Goal: Find specific page/section: Find specific page/section

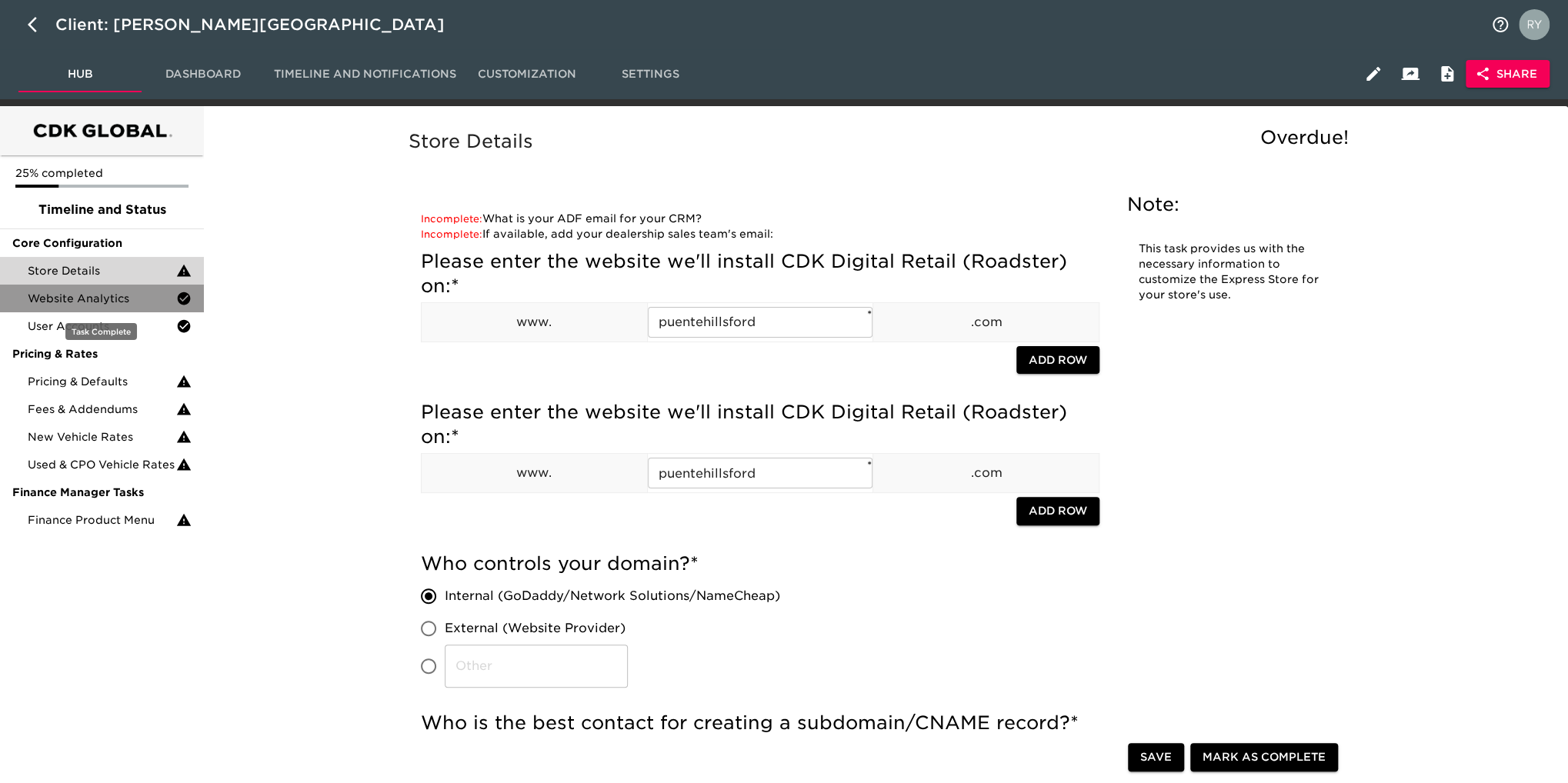
click at [121, 304] on span "Website Analytics" at bounding box center [102, 299] width 148 height 16
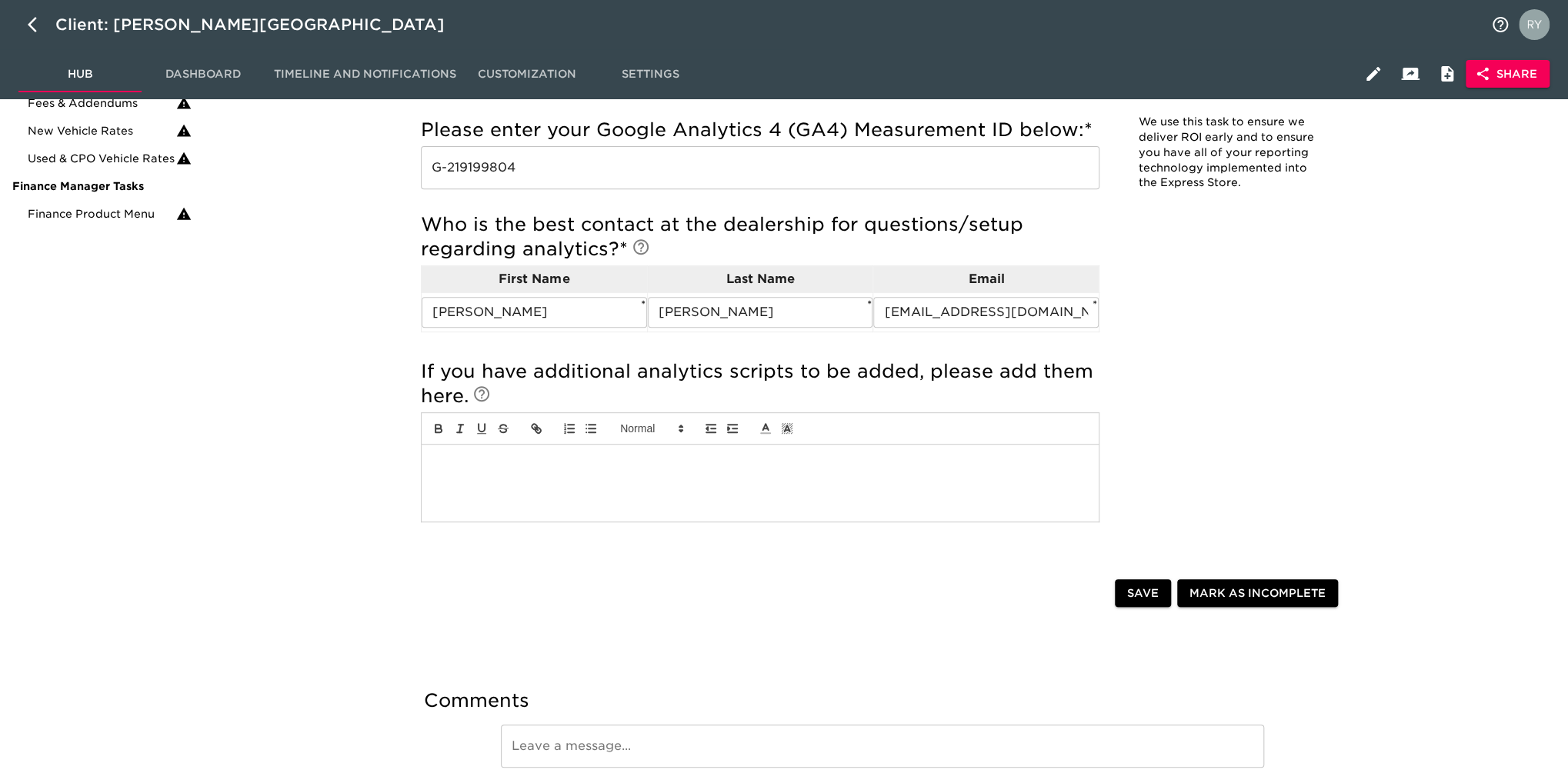
scroll to position [199, 0]
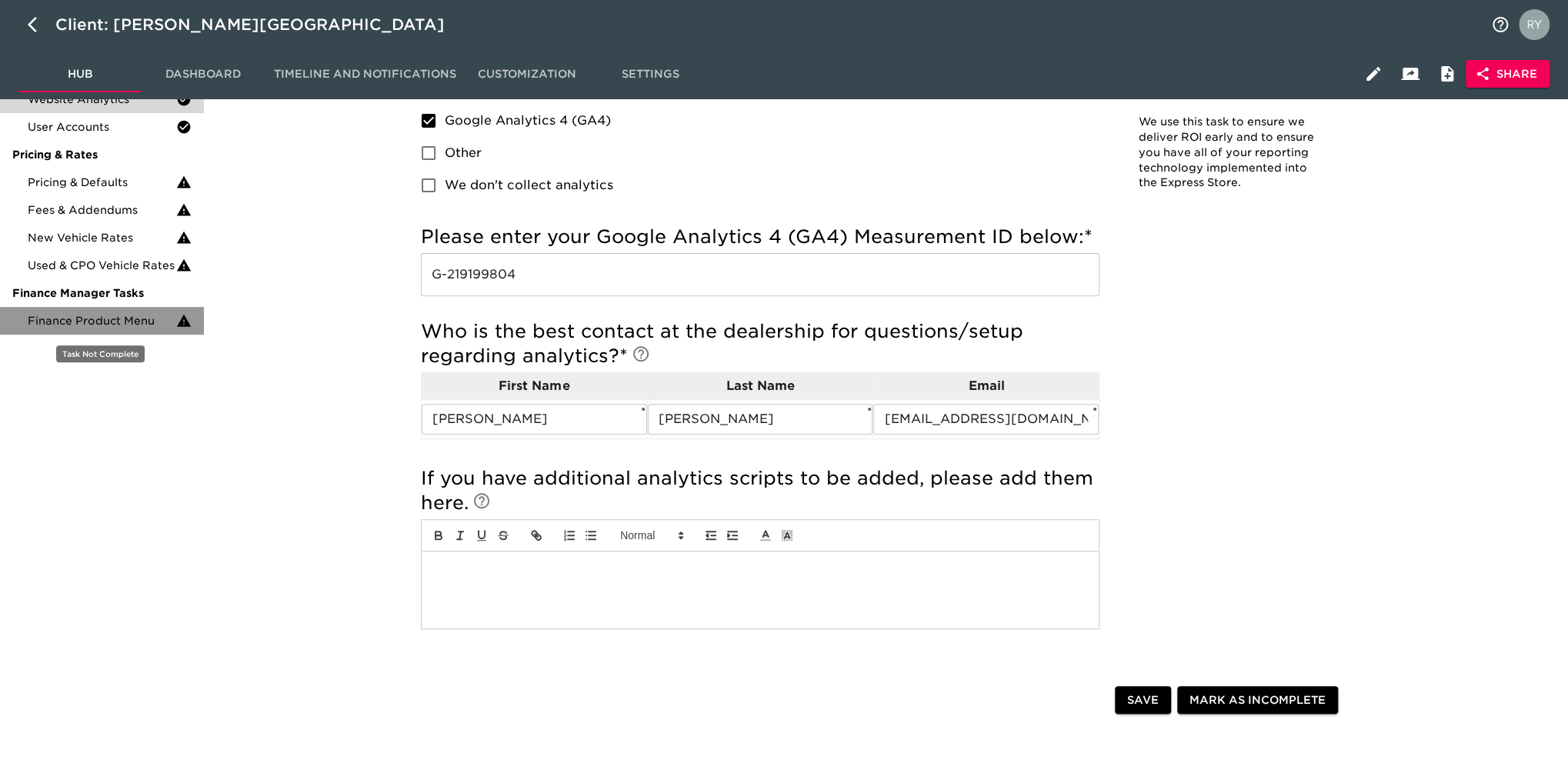
click at [111, 323] on span "Finance Product Menu" at bounding box center [102, 321] width 148 height 16
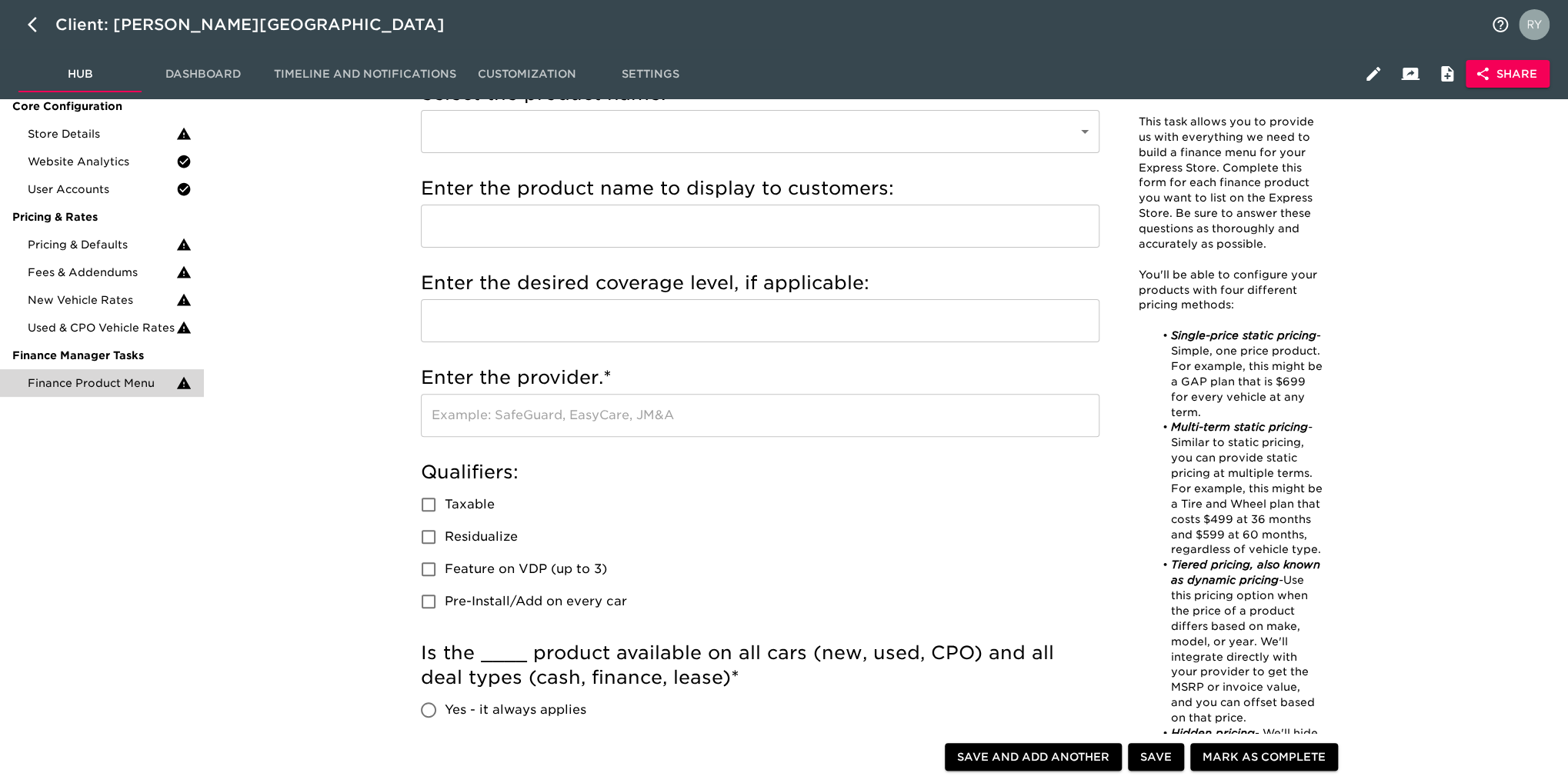
scroll to position [230, 0]
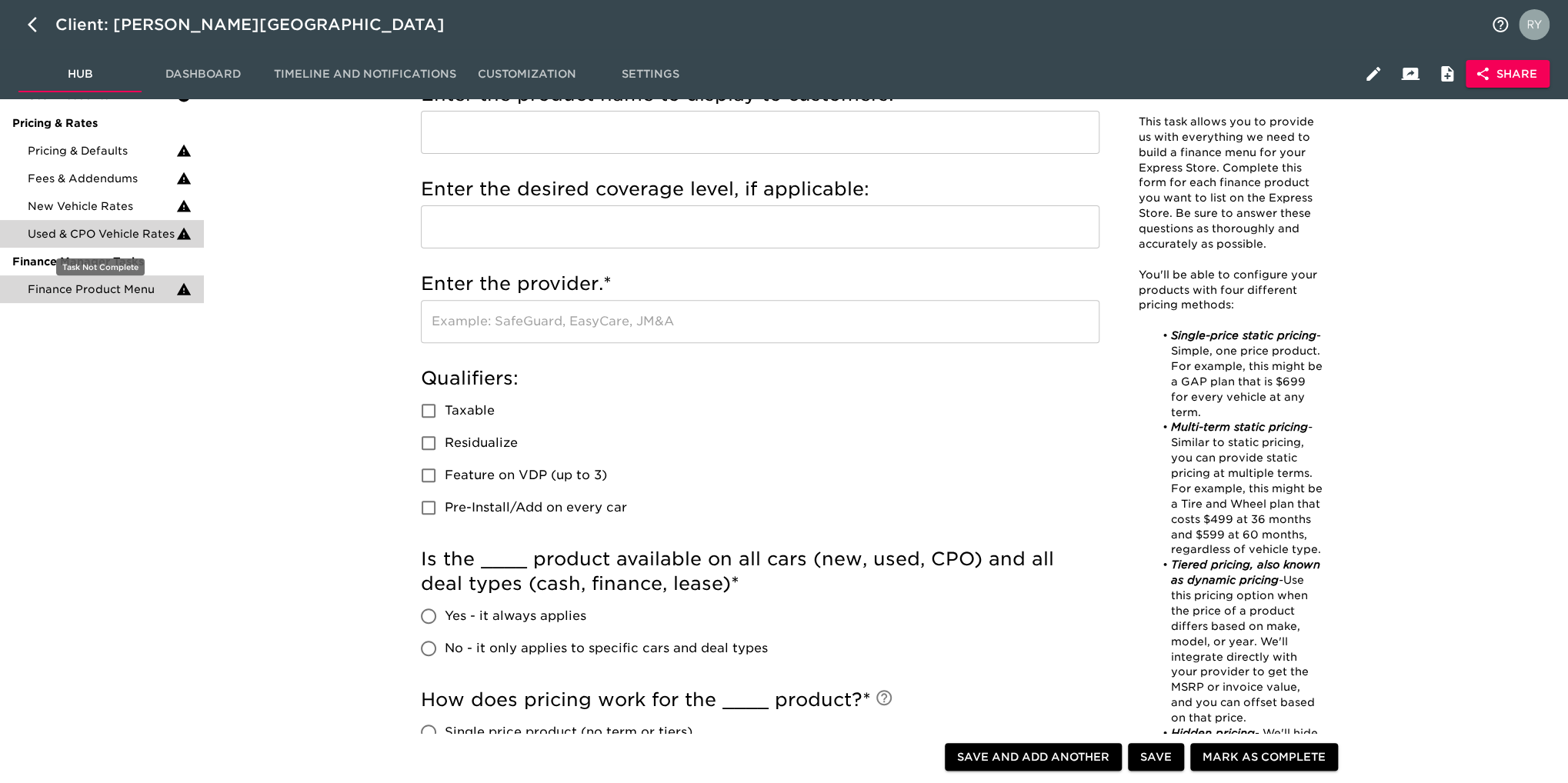
click at [147, 234] on span "Used & CPO Vehicle Rates" at bounding box center [102, 234] width 148 height 16
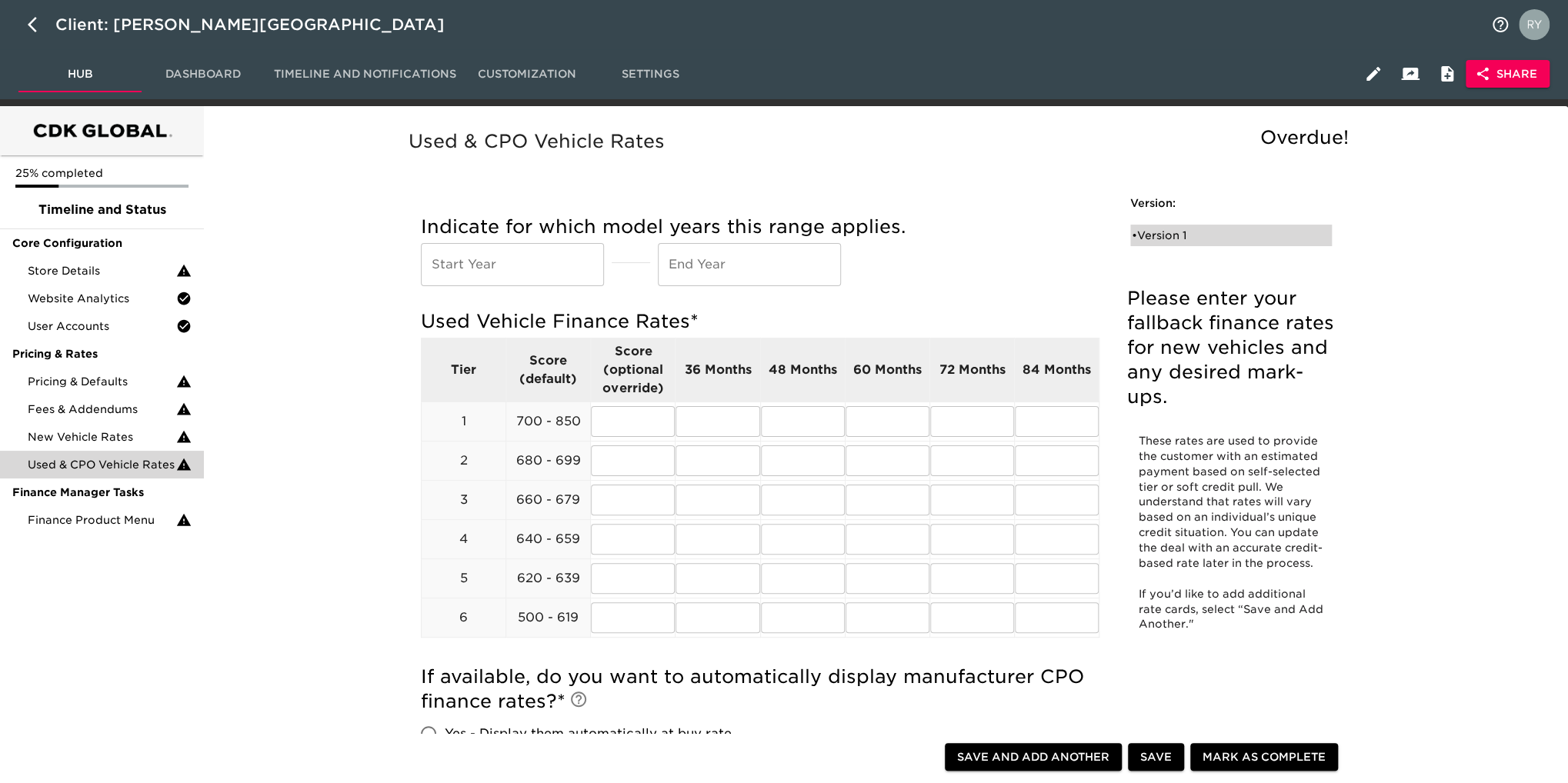
click at [1177, 236] on div "• Version 1" at bounding box center [1220, 235] width 177 height 16
radio input "true"
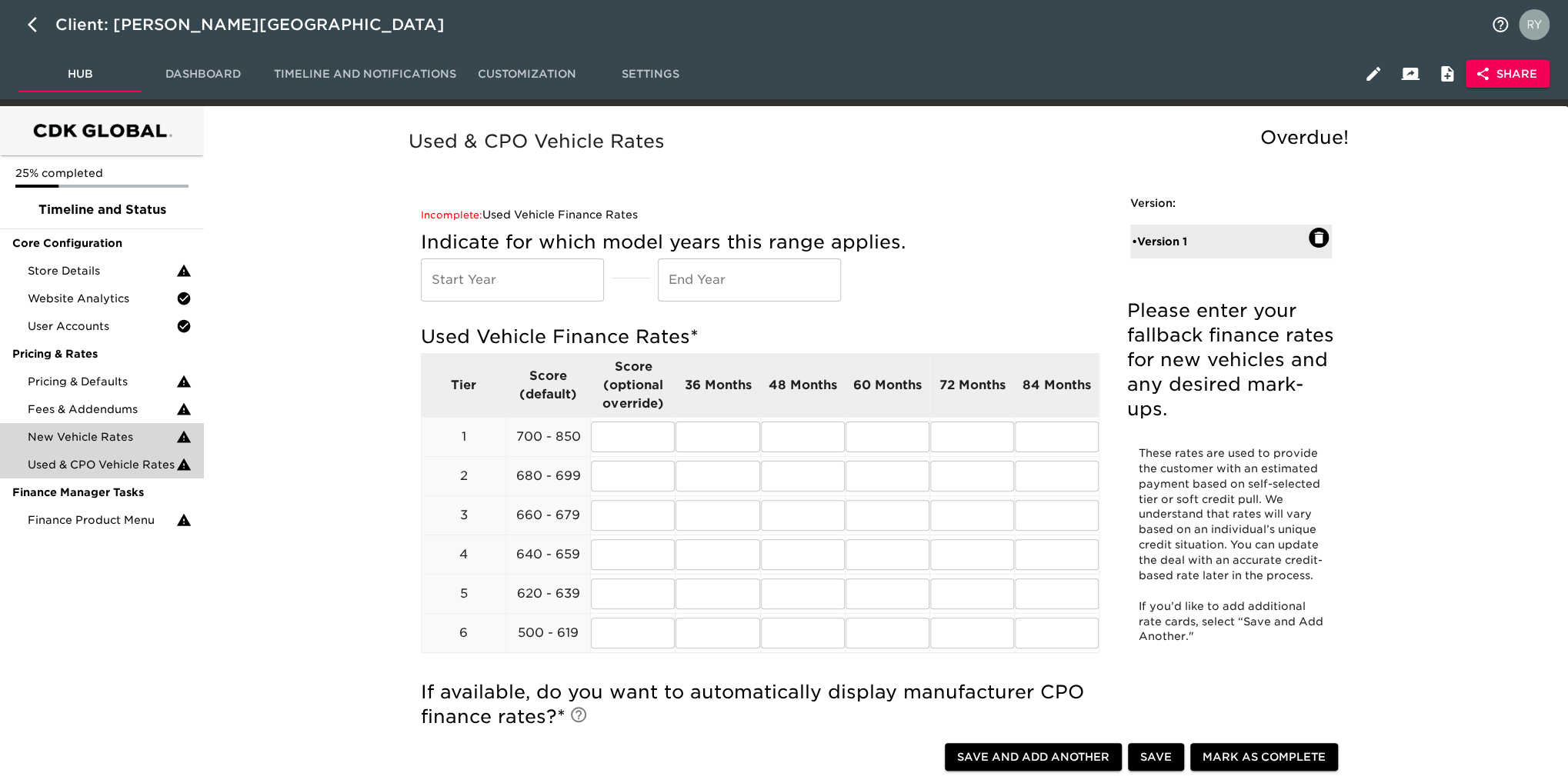
click at [123, 438] on span "New Vehicle Rates" at bounding box center [102, 437] width 148 height 16
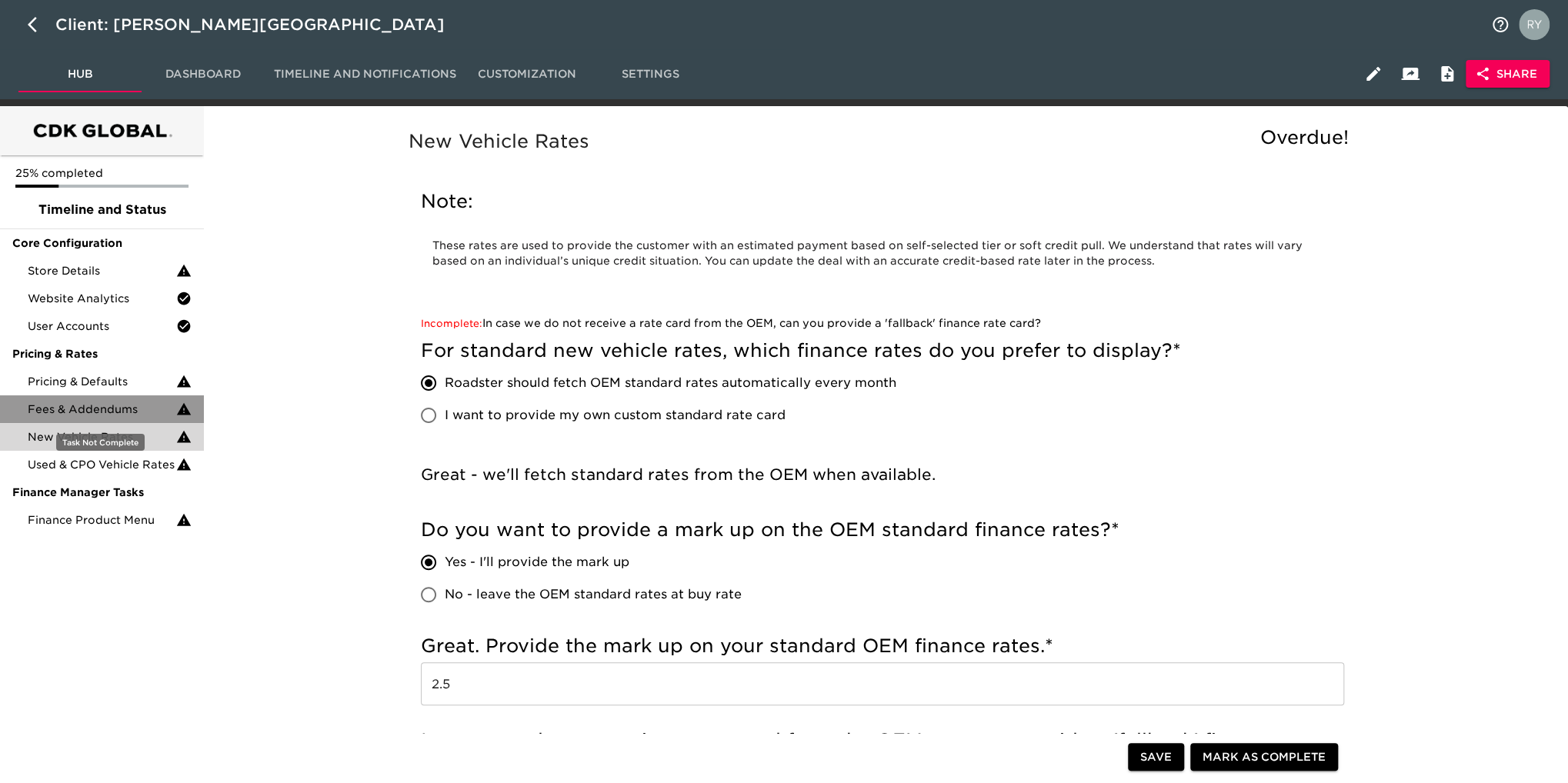
click at [93, 405] on span "Fees & Addendums" at bounding box center [102, 409] width 148 height 16
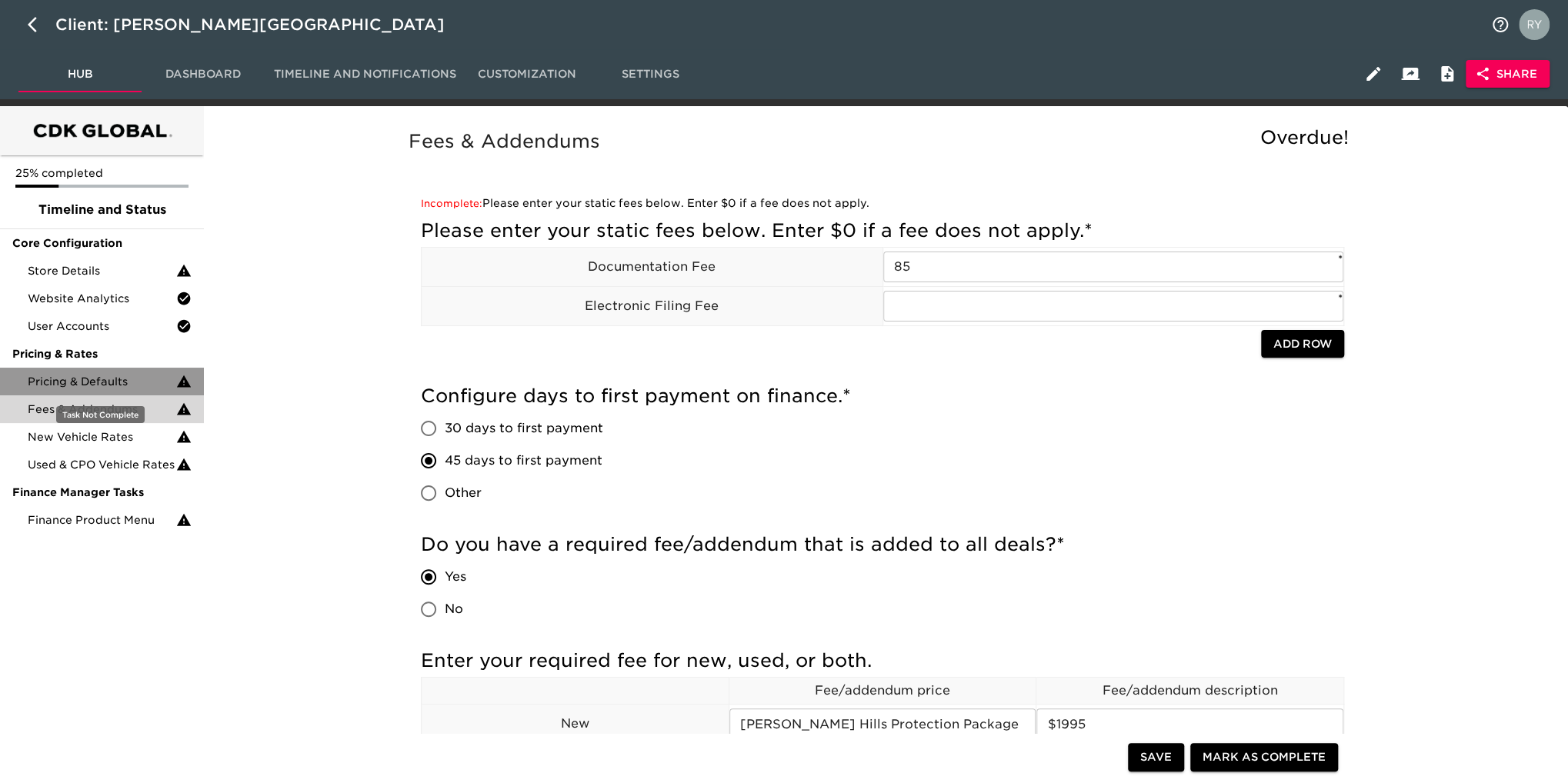
click at [123, 387] on span "Pricing & Defaults" at bounding box center [102, 382] width 148 height 16
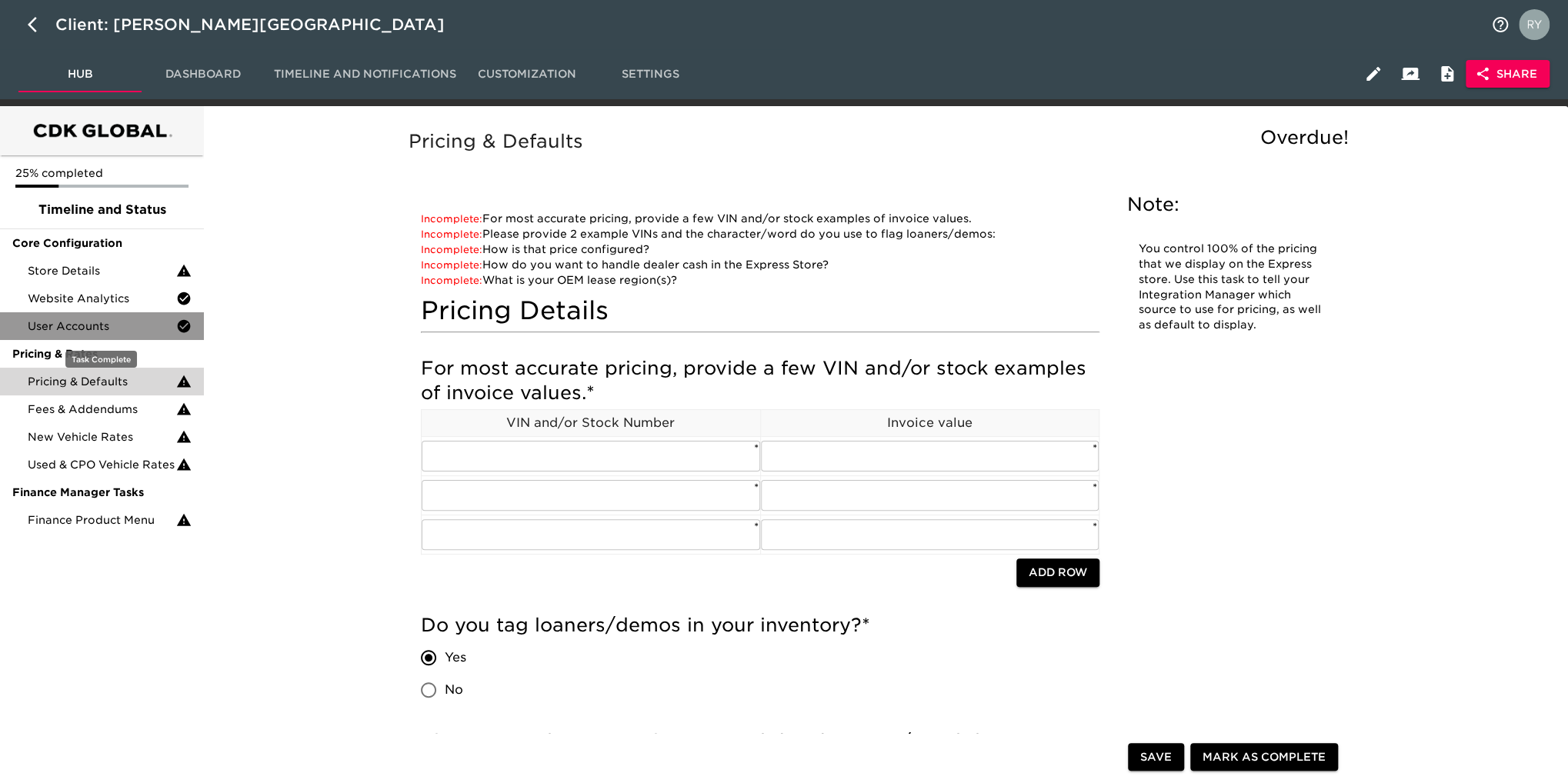
click at [77, 332] on span "User Accounts" at bounding box center [102, 326] width 148 height 16
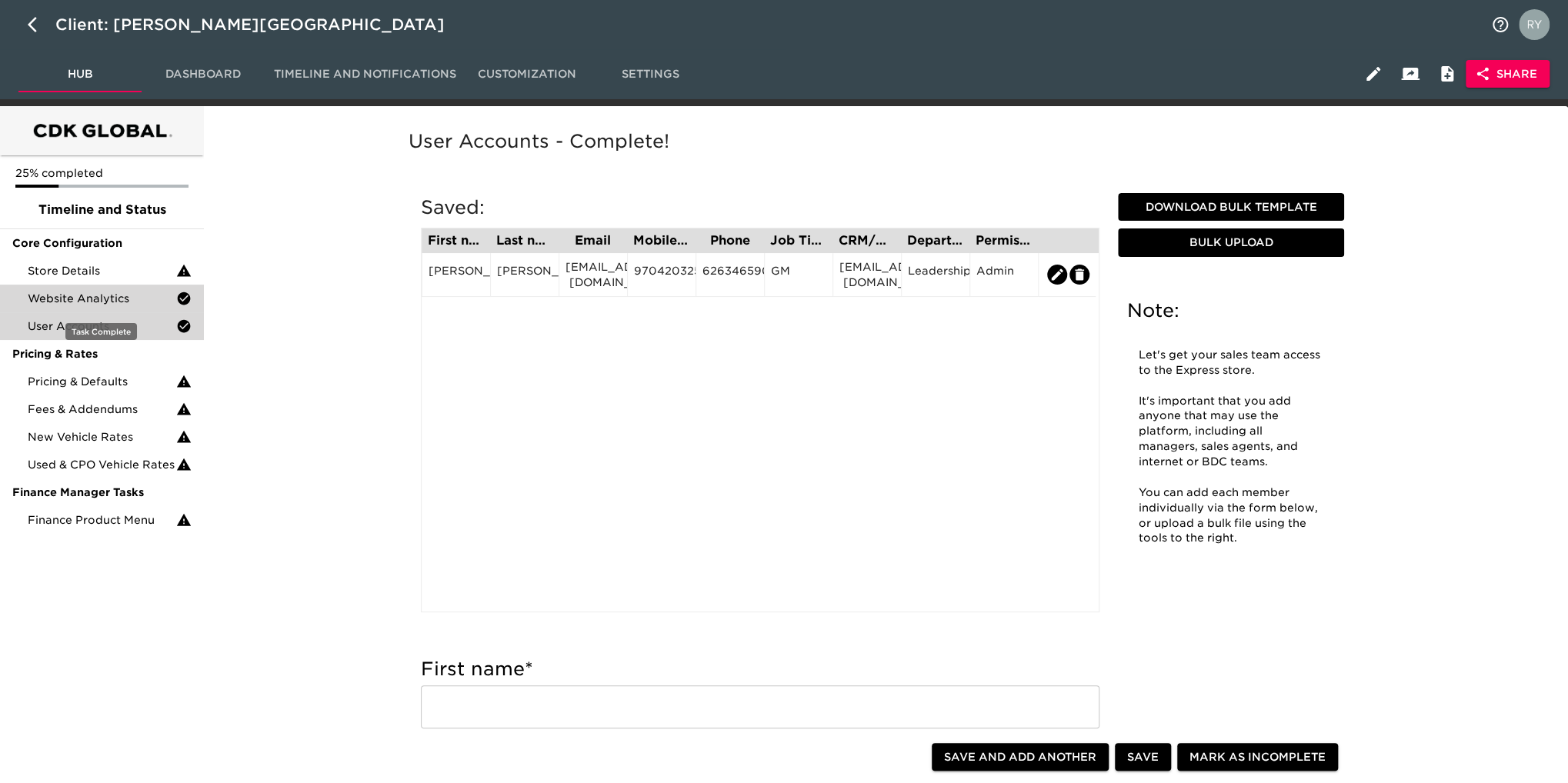
click at [89, 292] on span "Website Analytics" at bounding box center [102, 299] width 148 height 16
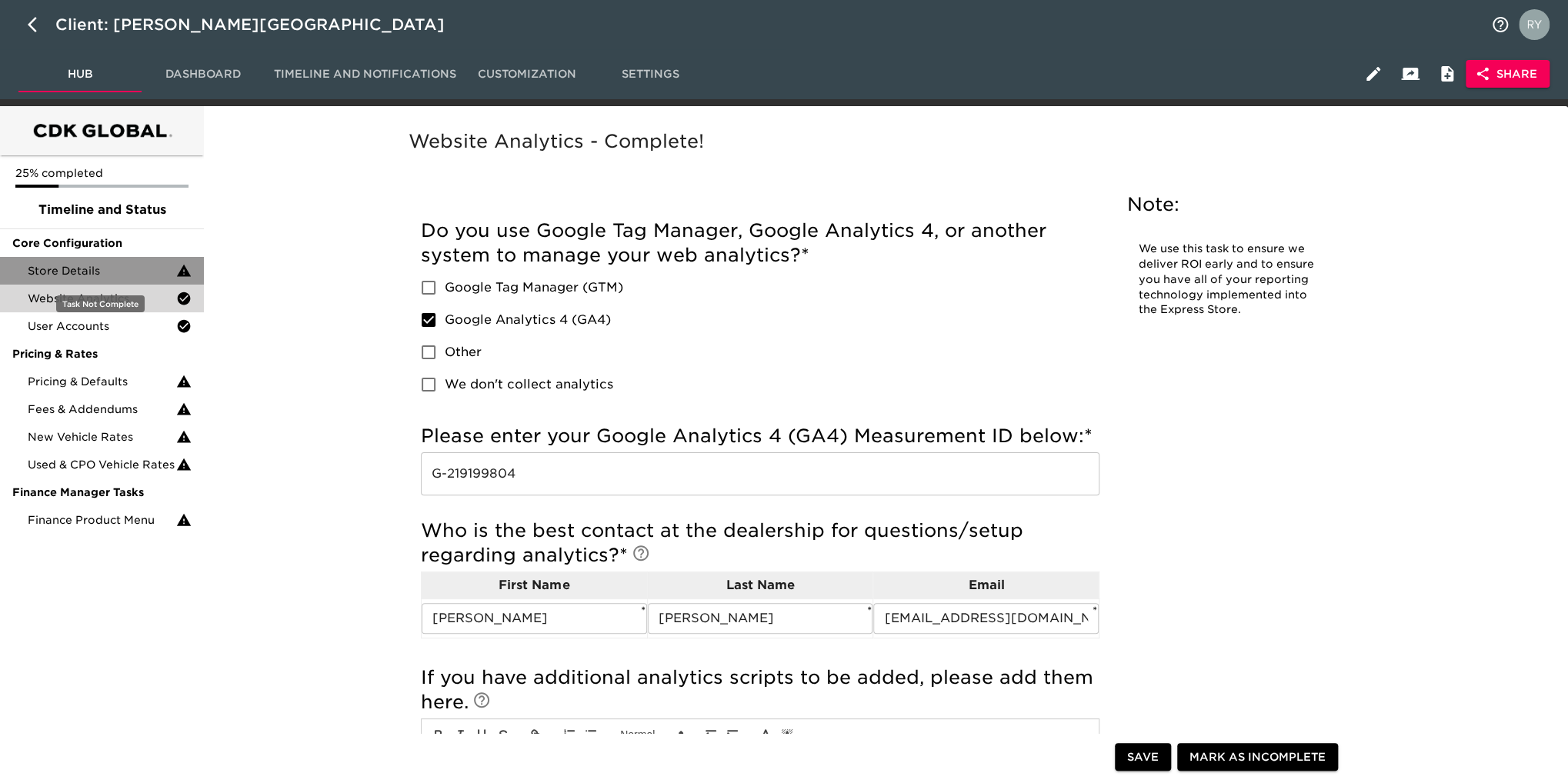
click at [86, 271] on span "Store Details" at bounding box center [102, 271] width 148 height 16
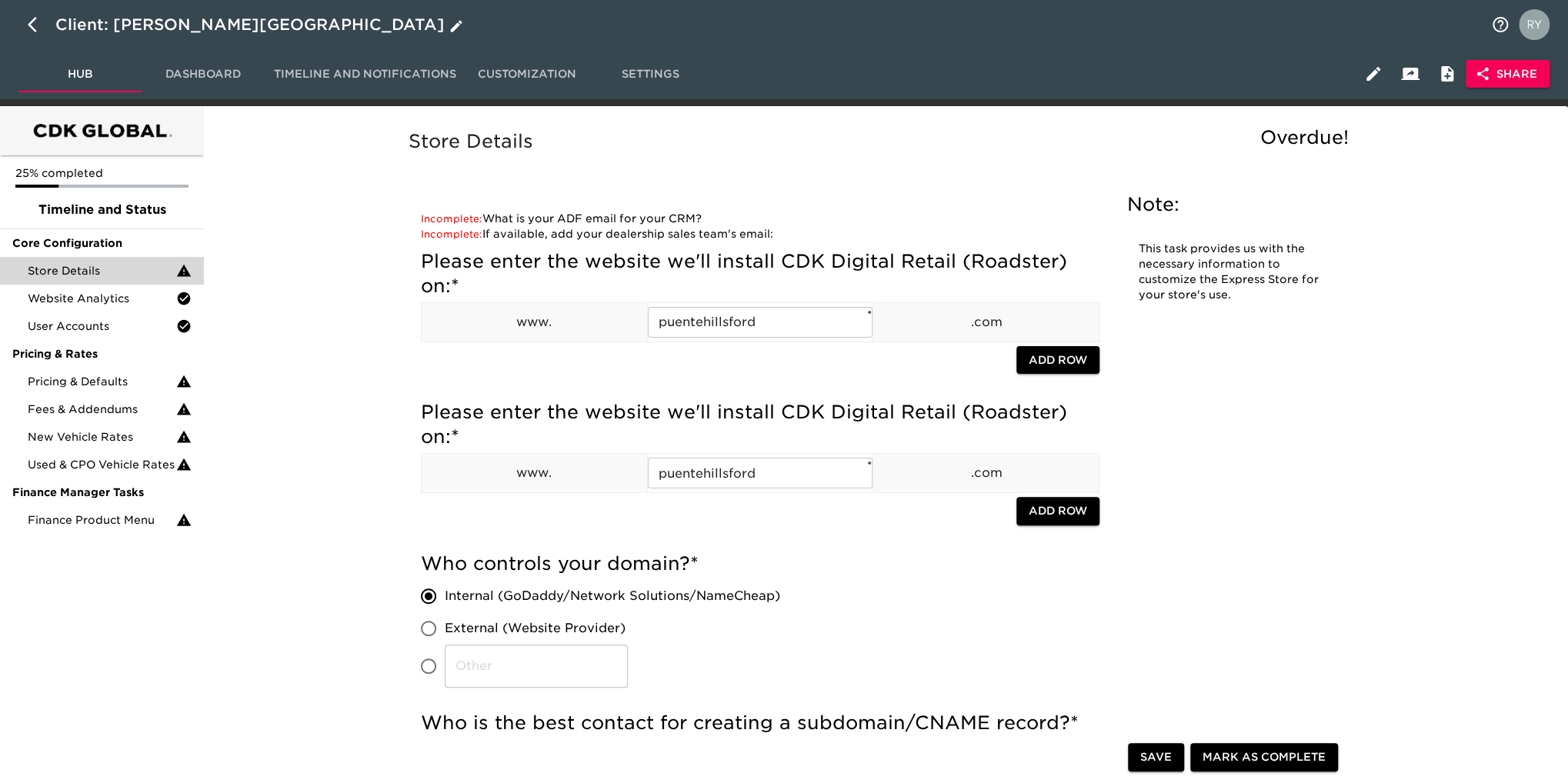
click at [31, 22] on icon "button" at bounding box center [31, 24] width 9 height 16
select select "10"
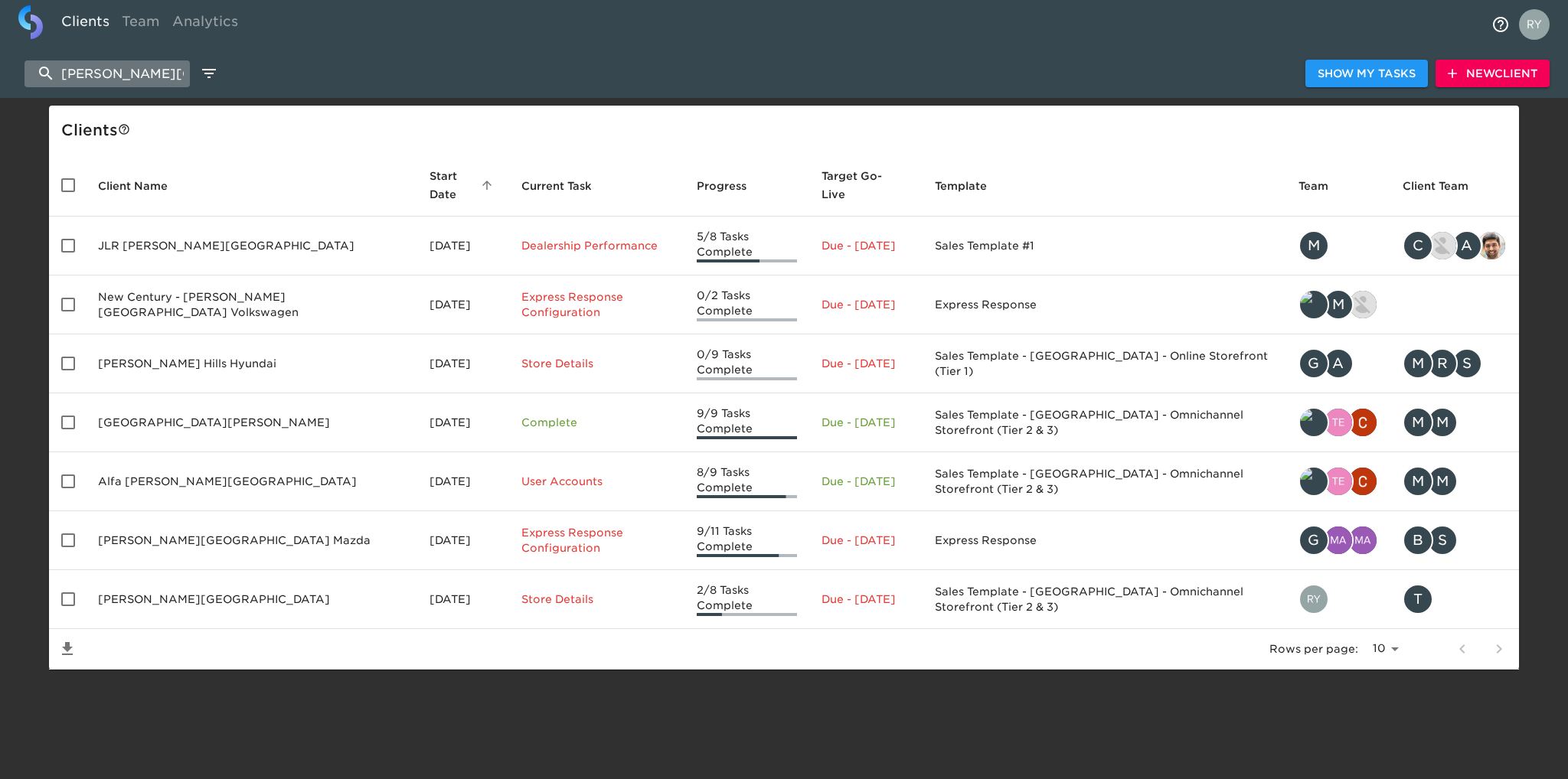
drag, startPoint x: 153, startPoint y: 65, endPoint x: 27, endPoint y: 67, distance: 126.0
click at [27, 67] on input "[PERSON_NAME][GEOGRAPHIC_DATA]" at bounding box center [107, 74] width 165 height 27
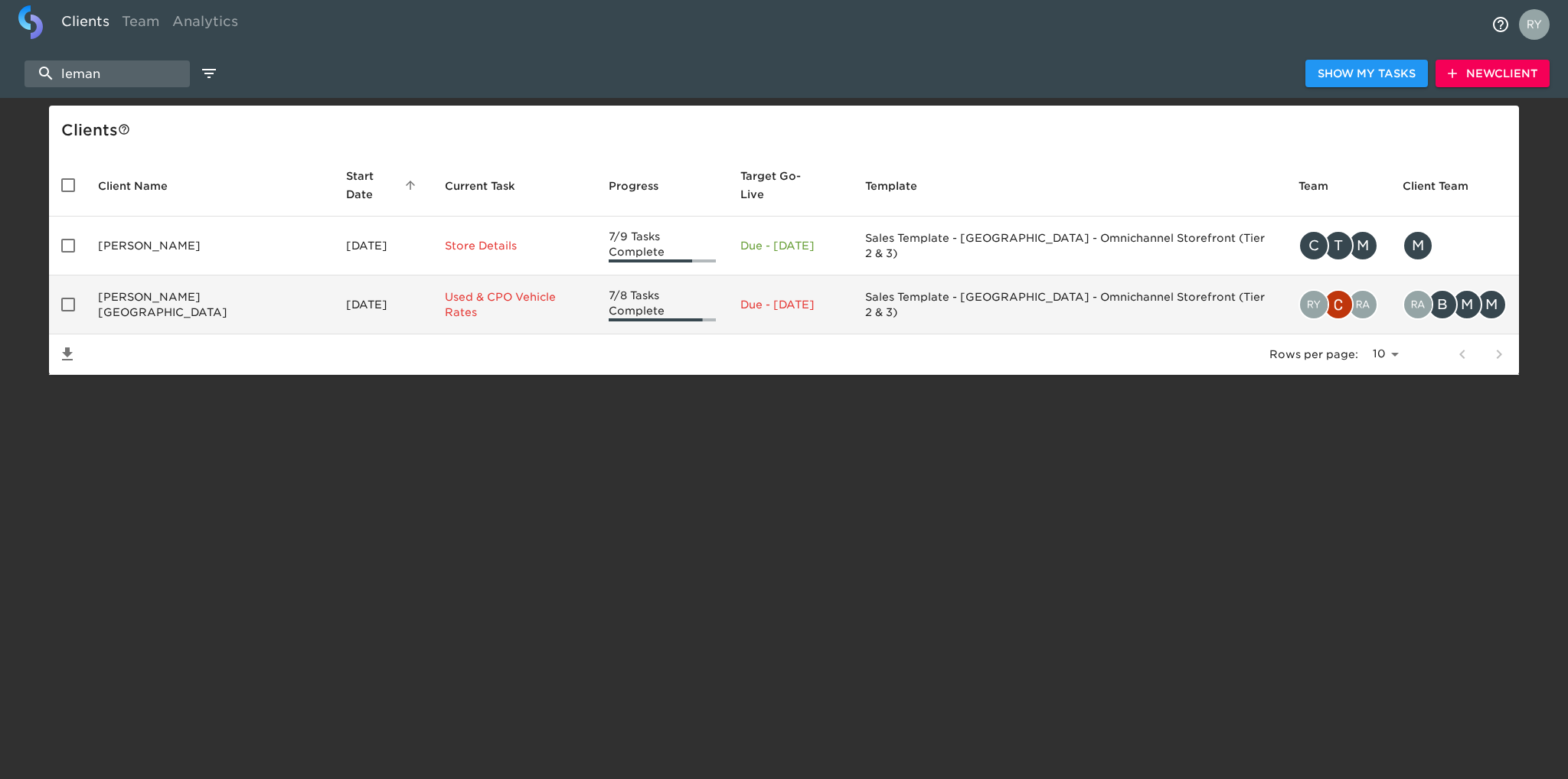
type input "leman"
click at [168, 282] on td "[PERSON_NAME][GEOGRAPHIC_DATA]" at bounding box center [209, 305] width 248 height 59
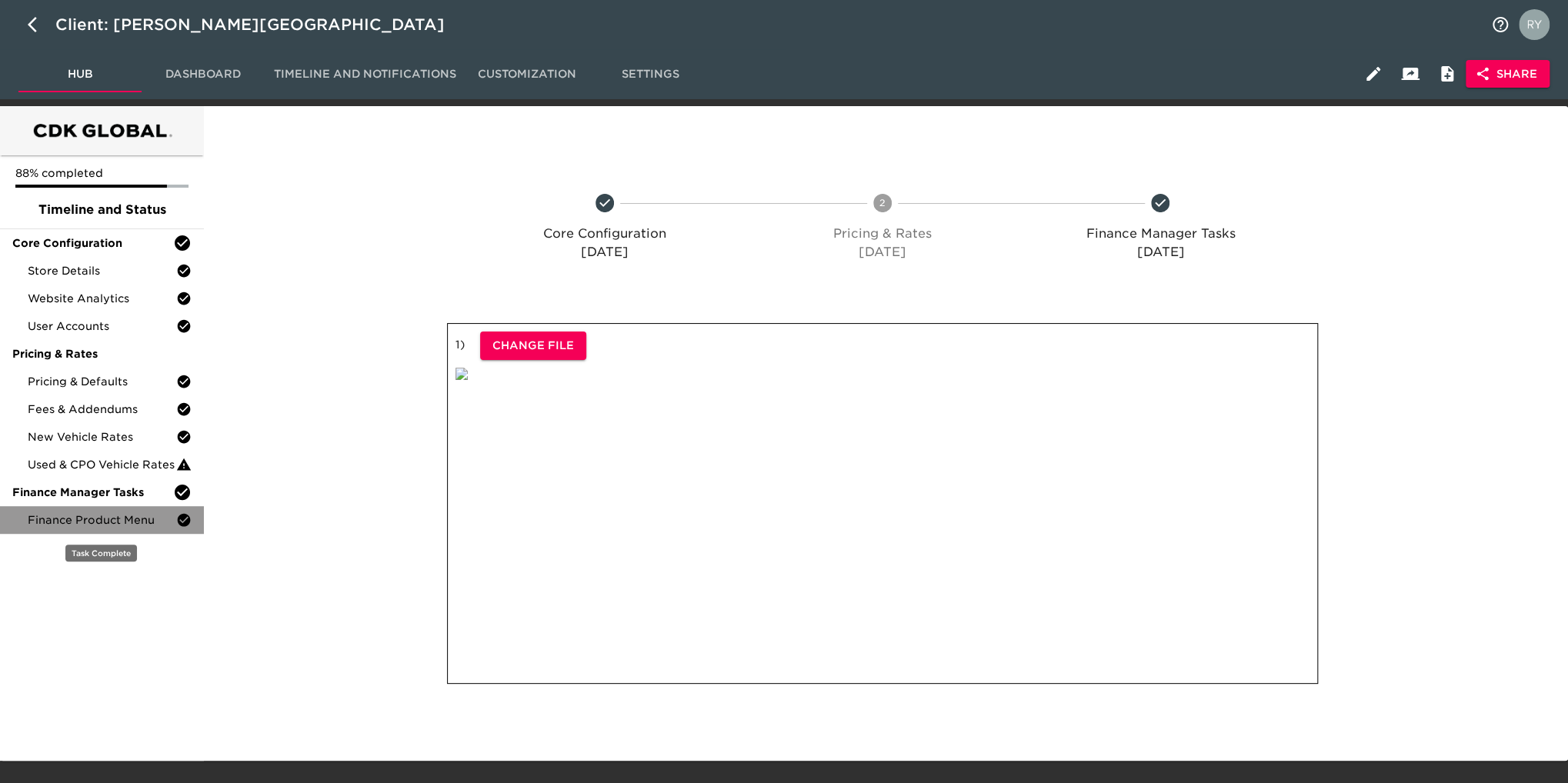
click at [131, 527] on span "Finance Product Menu" at bounding box center [102, 520] width 148 height 16
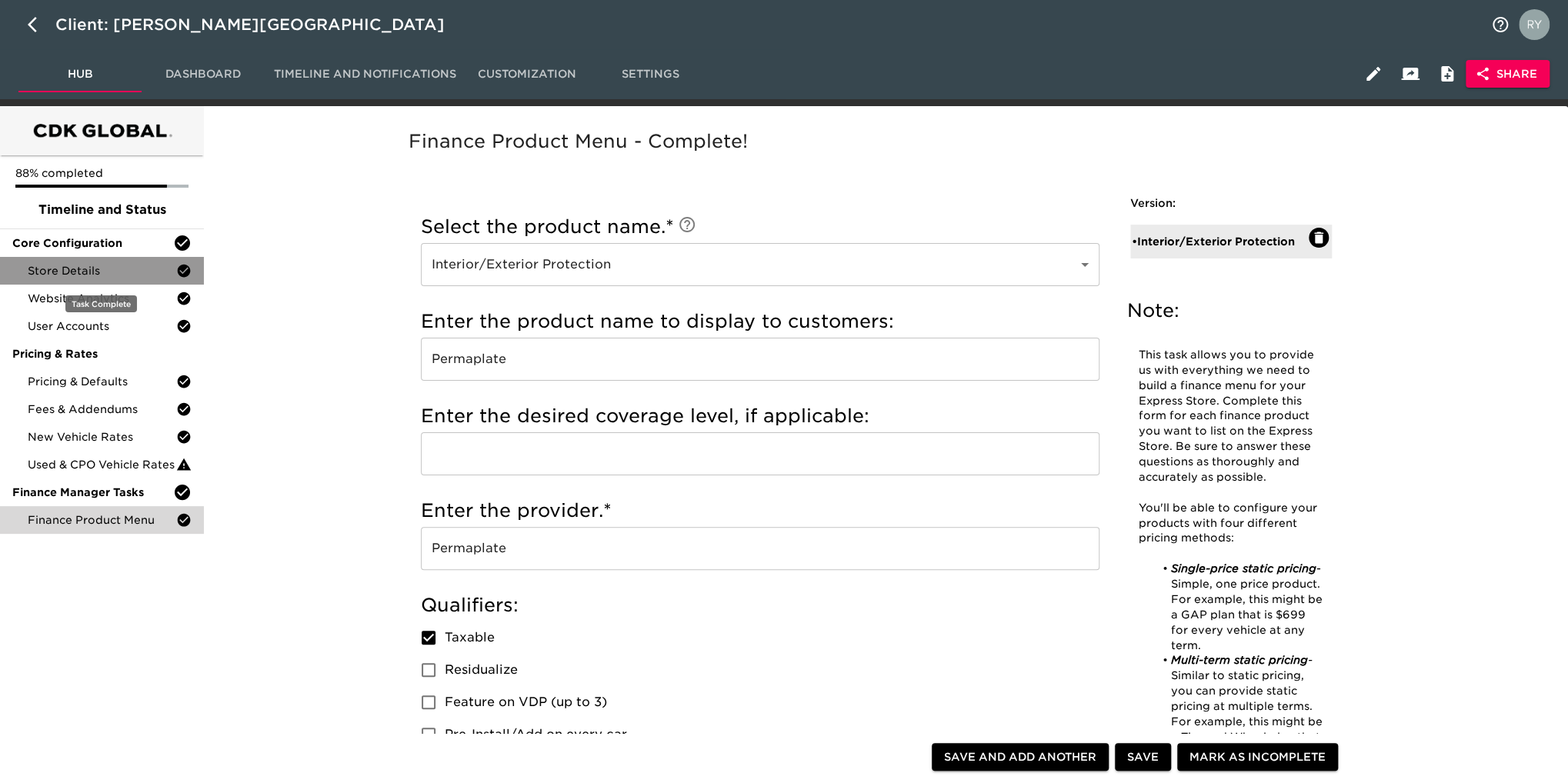
click at [72, 273] on span "Store Details" at bounding box center [102, 271] width 148 height 16
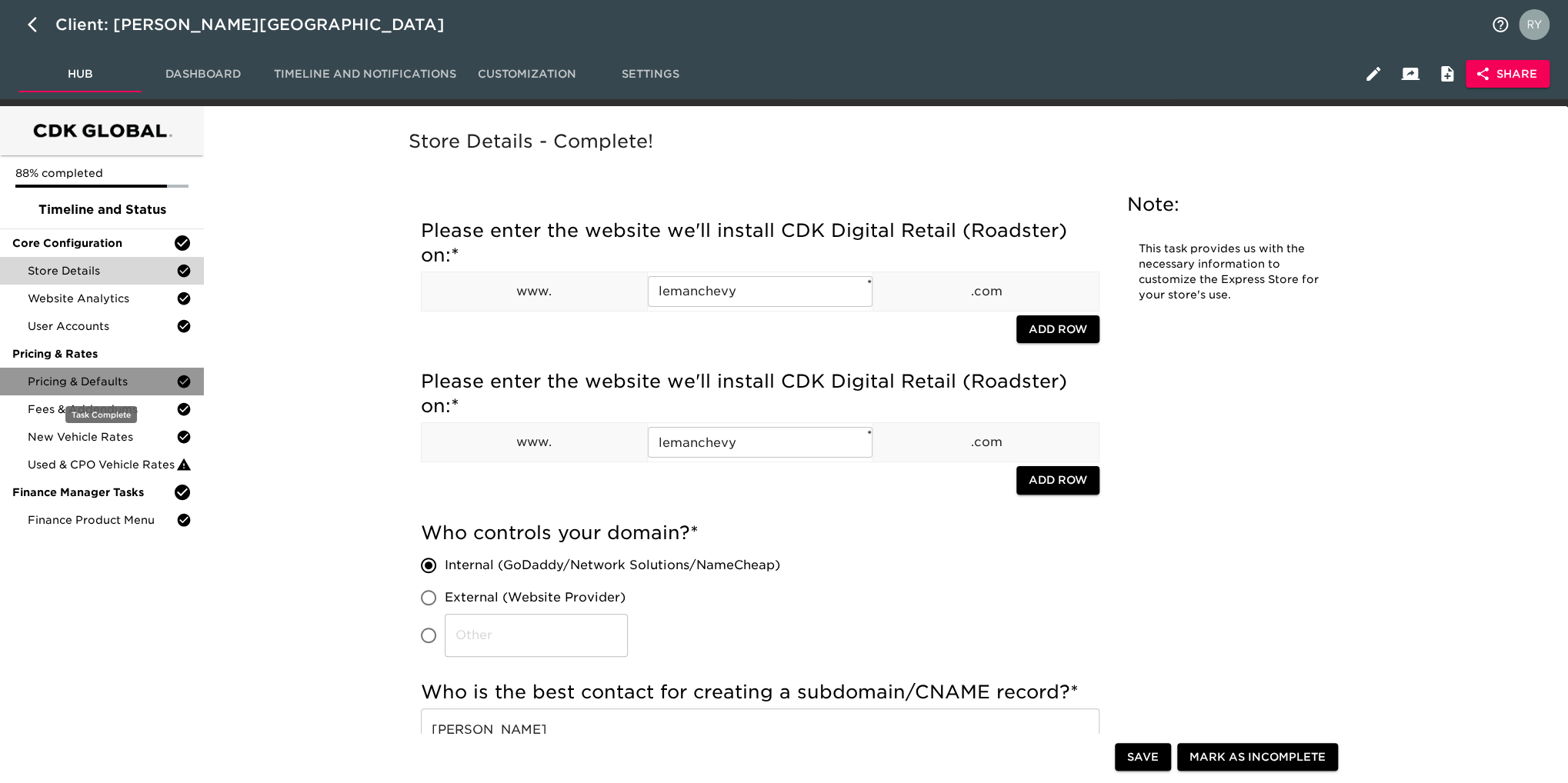
click at [89, 384] on span "Pricing & Defaults" at bounding box center [102, 382] width 148 height 16
